Goal: Task Accomplishment & Management: Complete application form

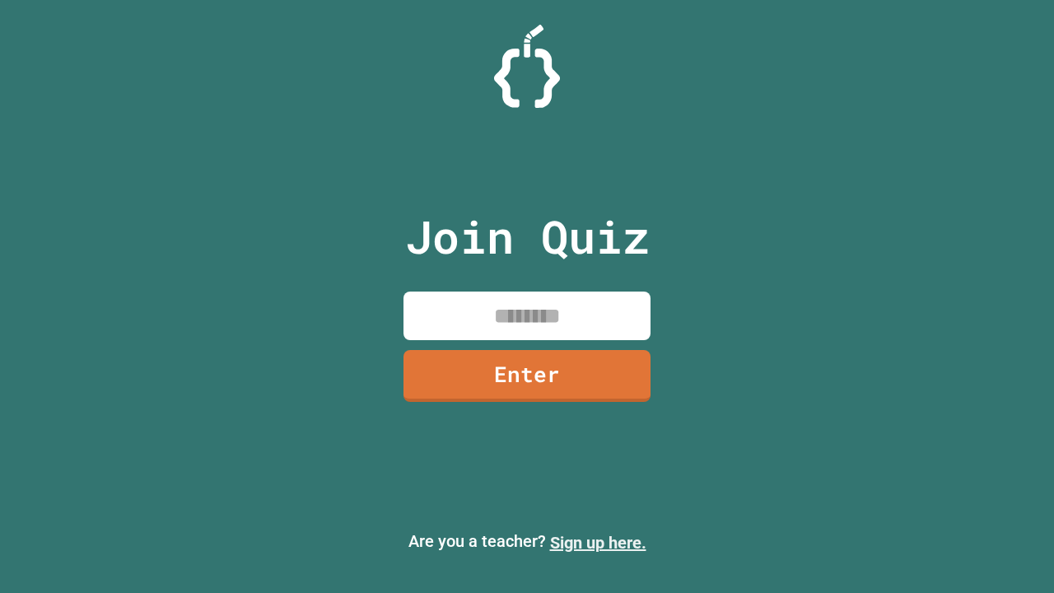
click at [598, 543] on link "Sign up here." at bounding box center [598, 543] width 96 height 20
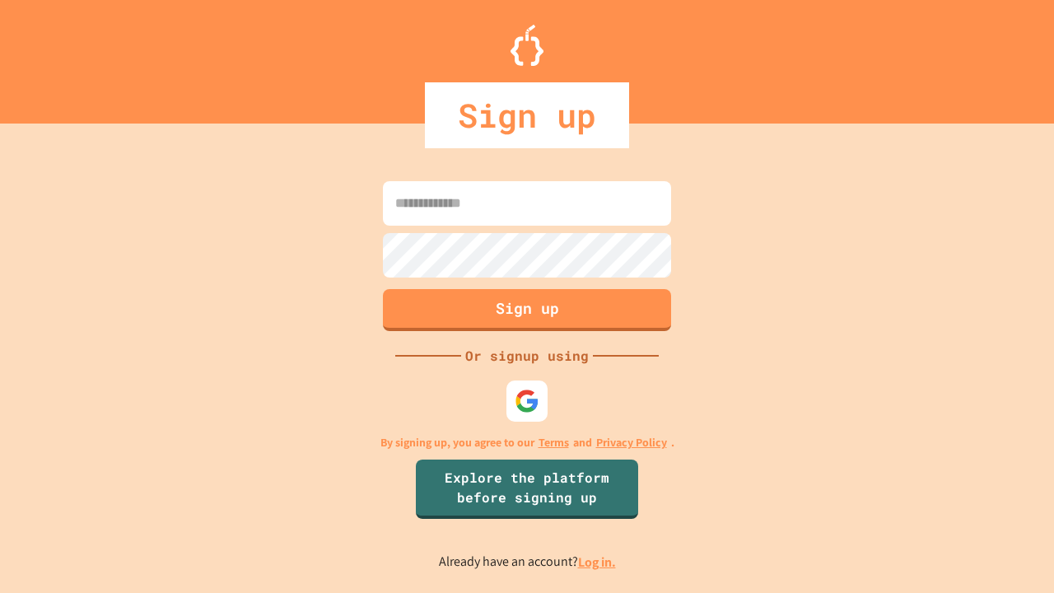
click at [598, 561] on link "Log in." at bounding box center [597, 561] width 38 height 17
